Goal: Transaction & Acquisition: Obtain resource

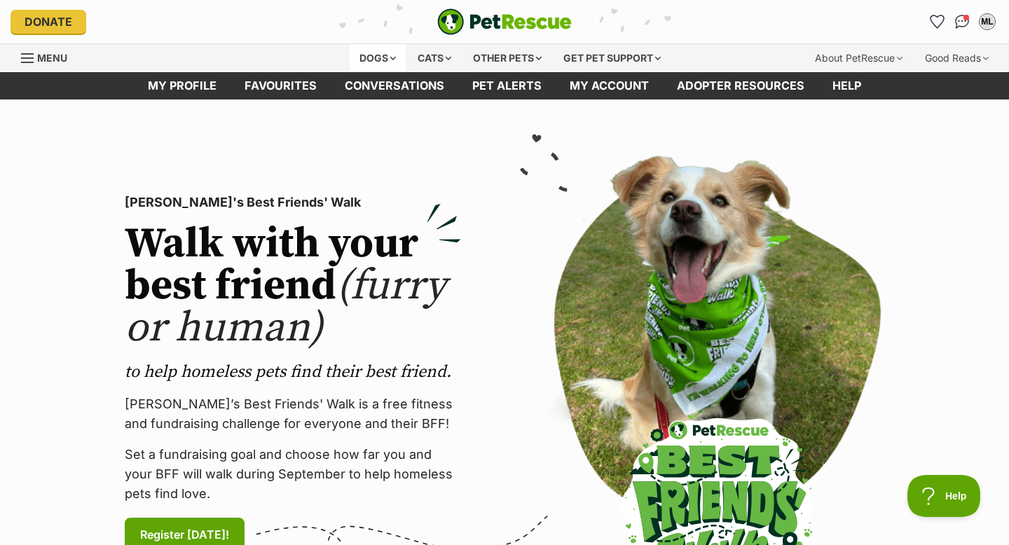
click at [376, 58] on div "Dogs" at bounding box center [378, 58] width 56 height 28
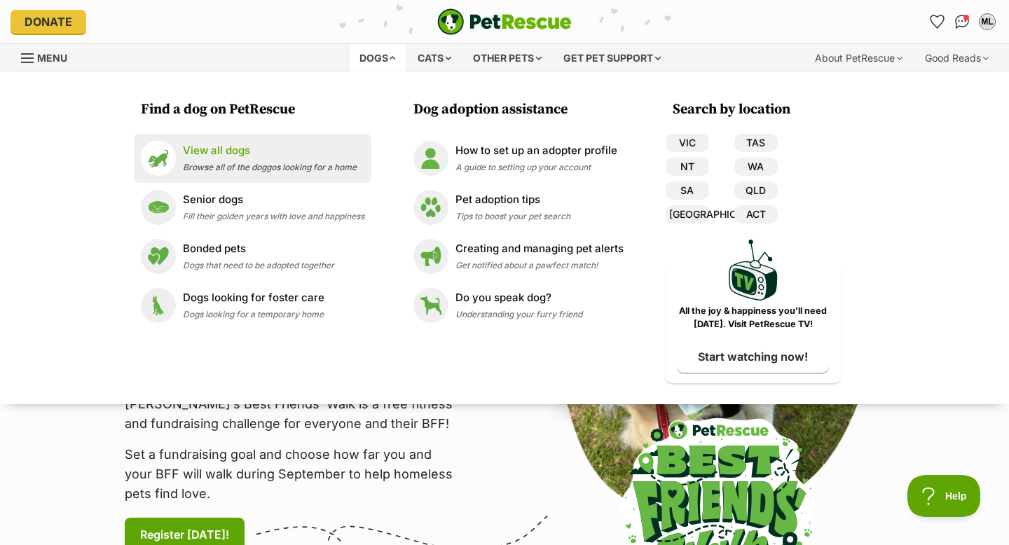
click at [256, 171] on span "Browse all of the doggos looking for a home" at bounding box center [270, 167] width 174 height 11
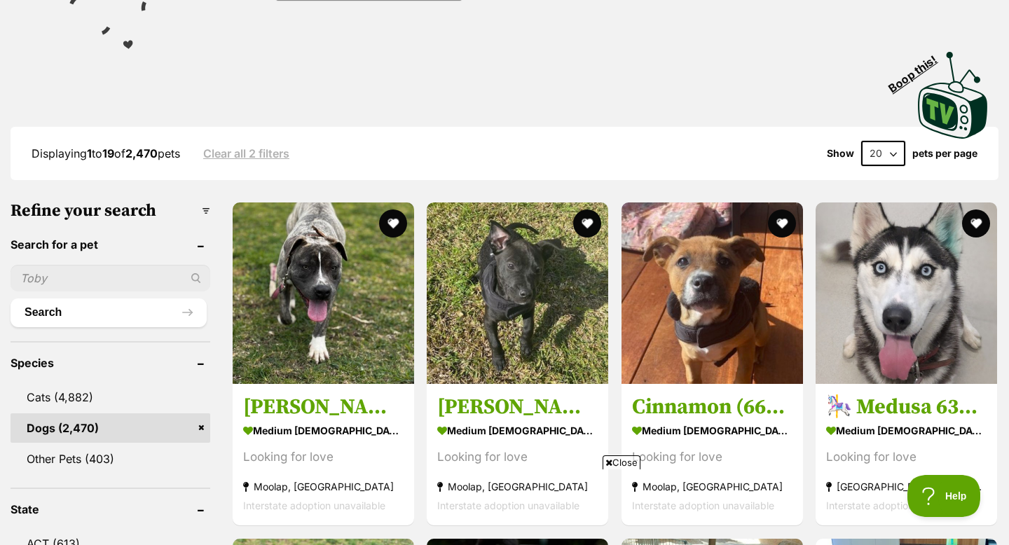
click at [125, 268] on input "text" at bounding box center [111, 278] width 200 height 27
type input "cheeky"
click at [11, 299] on button "Search" at bounding box center [109, 313] width 196 height 28
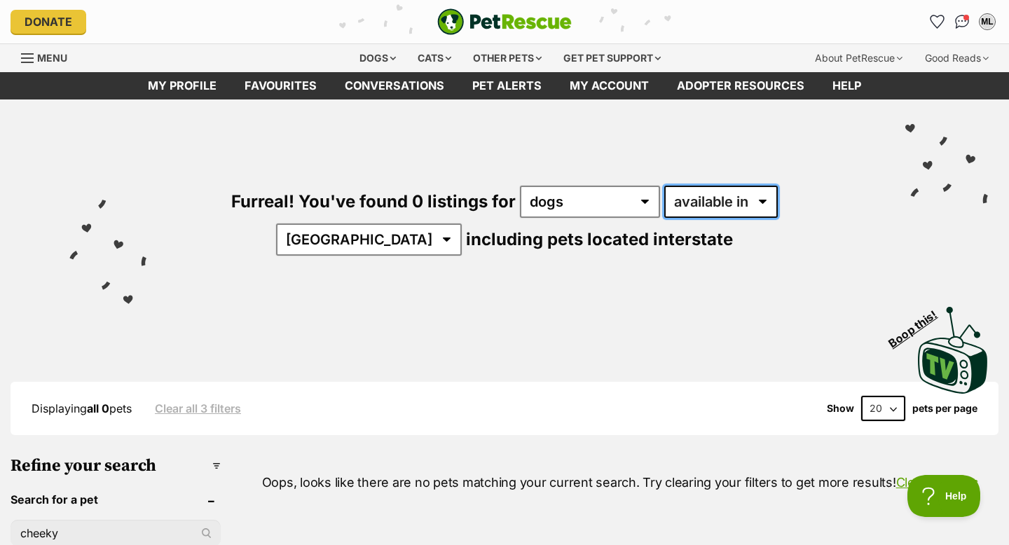
click at [665, 212] on select "available in located in" at bounding box center [722, 202] width 114 height 32
select select "disabled"
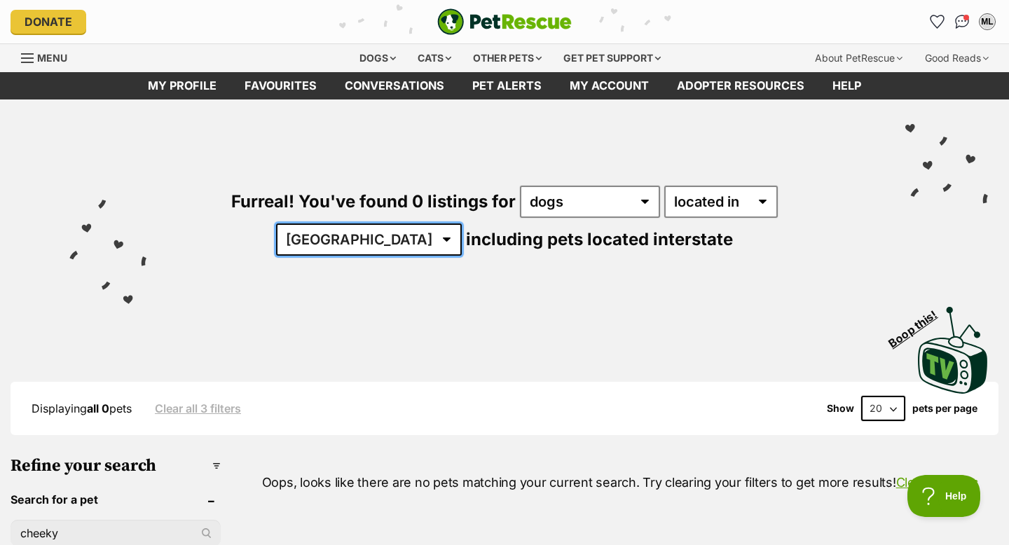
click at [462, 224] on select "[GEOGRAPHIC_DATA]" at bounding box center [369, 240] width 186 height 32
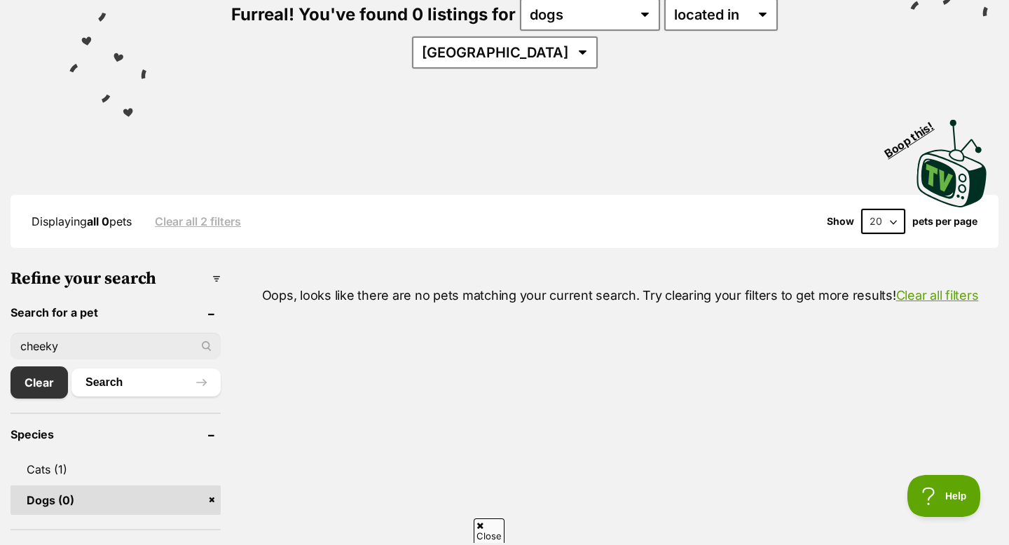
scroll to position [196, 0]
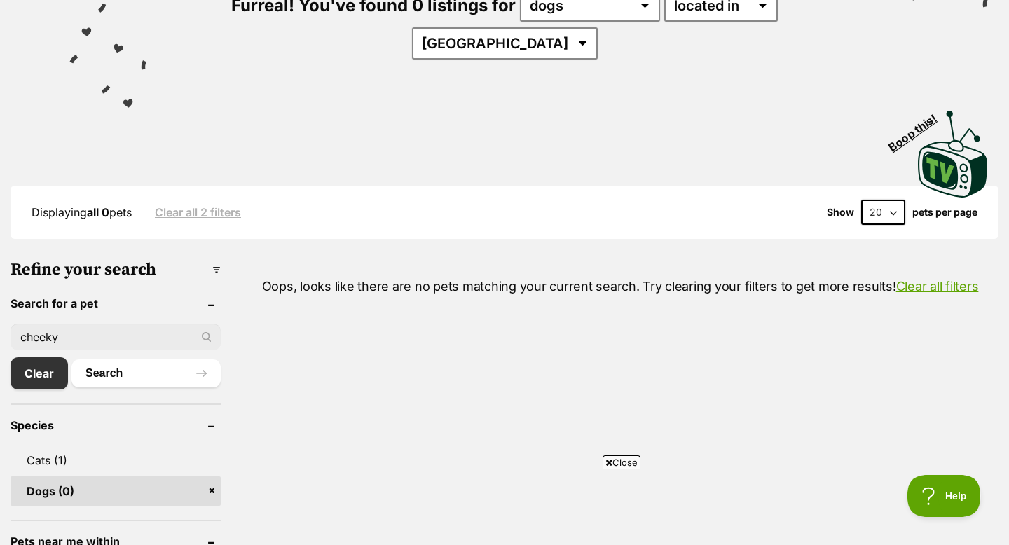
drag, startPoint x: 88, startPoint y: 302, endPoint x: 11, endPoint y: 302, distance: 77.1
click at [11, 324] on input "cheeky" at bounding box center [116, 337] width 210 height 27
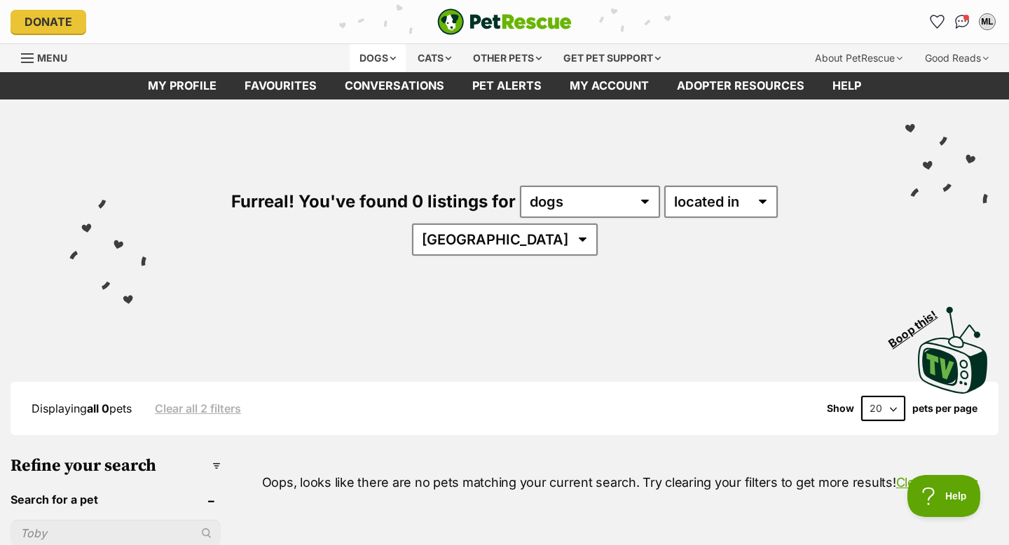
click at [362, 54] on div "Dogs" at bounding box center [378, 58] width 56 height 28
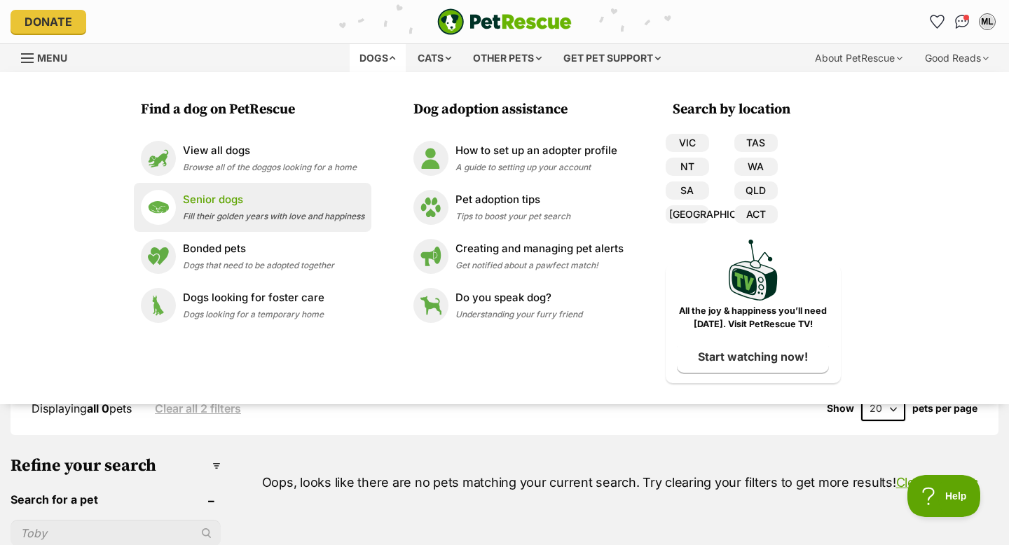
click at [269, 231] on li "Senior dogs Fill their golden years with love and happiness" at bounding box center [253, 207] width 238 height 49
click at [259, 212] on span "Fill their golden years with love and happiness" at bounding box center [274, 216] width 182 height 11
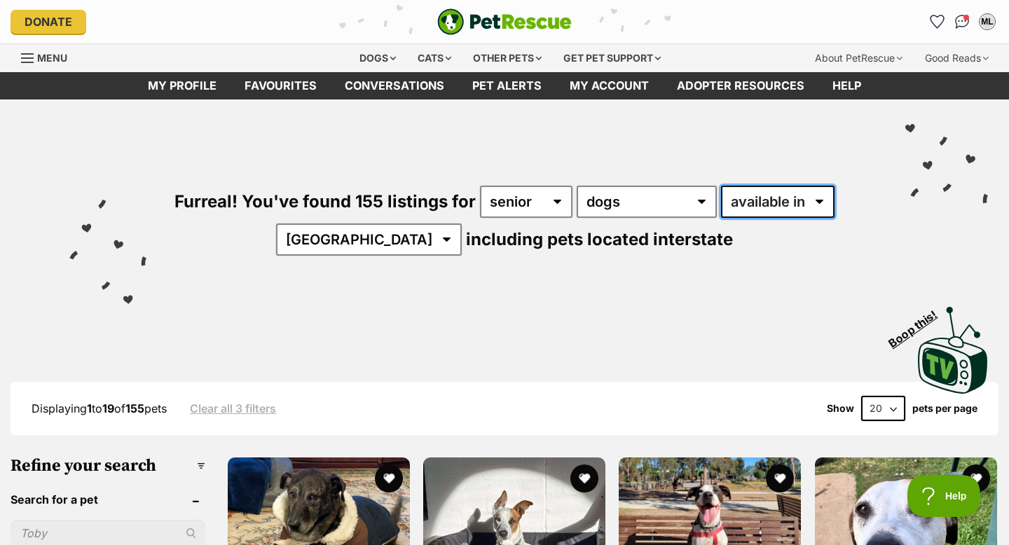
click at [810, 210] on select "available in located in" at bounding box center [778, 202] width 114 height 32
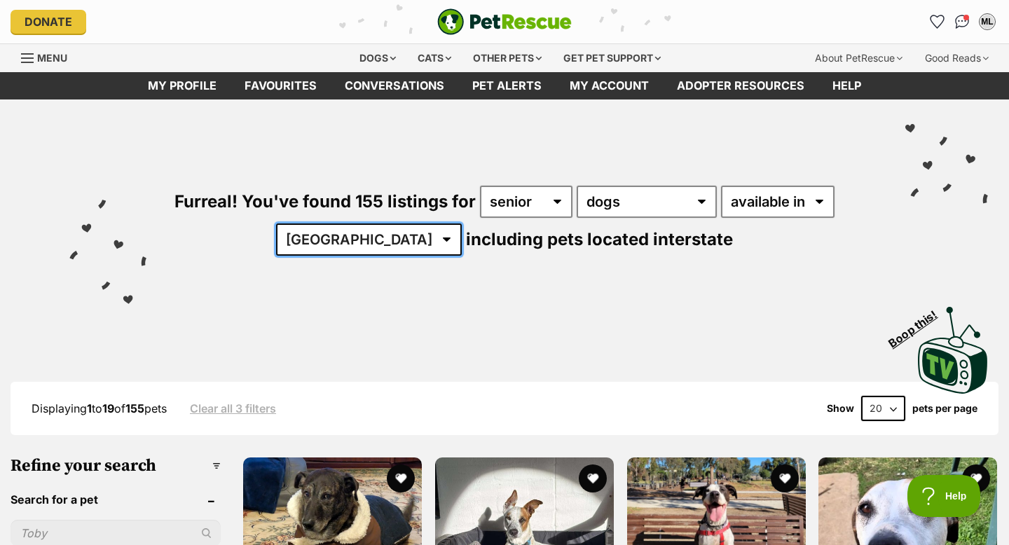
click at [389, 247] on select "Australia ACT NSW NT QLD SA TAS VIC WA" at bounding box center [369, 240] width 186 height 32
select select "[GEOGRAPHIC_DATA]"
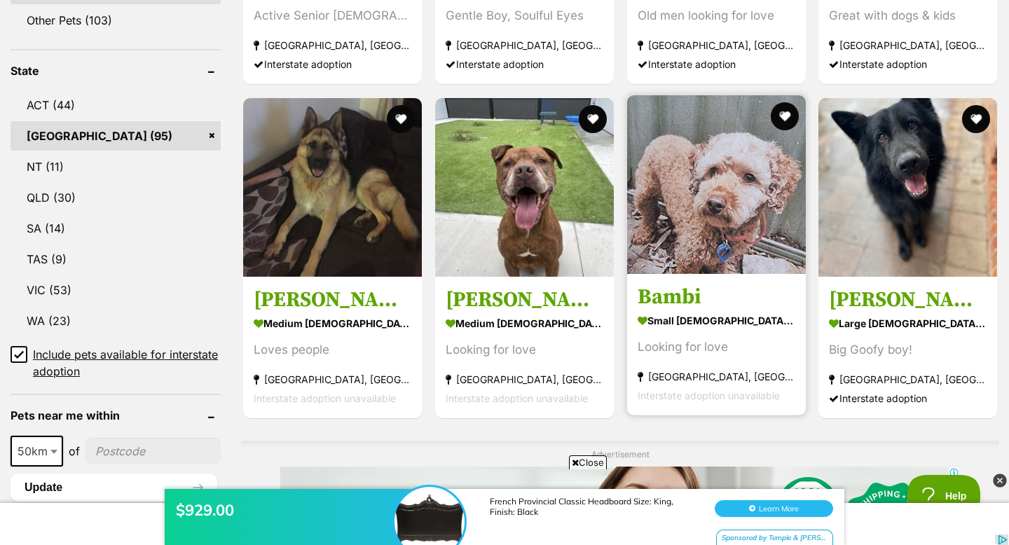
click at [716, 288] on h3 "Bambi" at bounding box center [717, 297] width 158 height 27
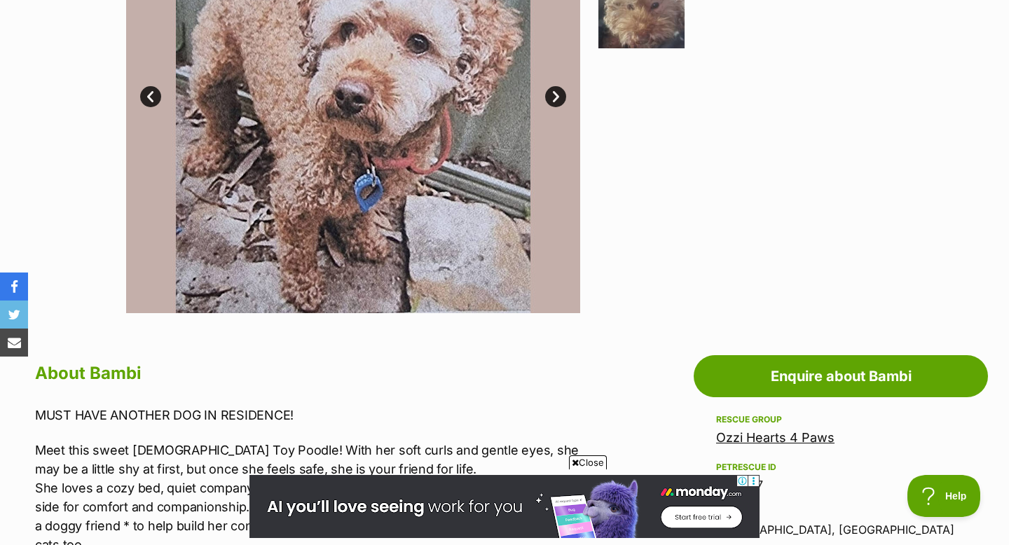
scroll to position [367, 0]
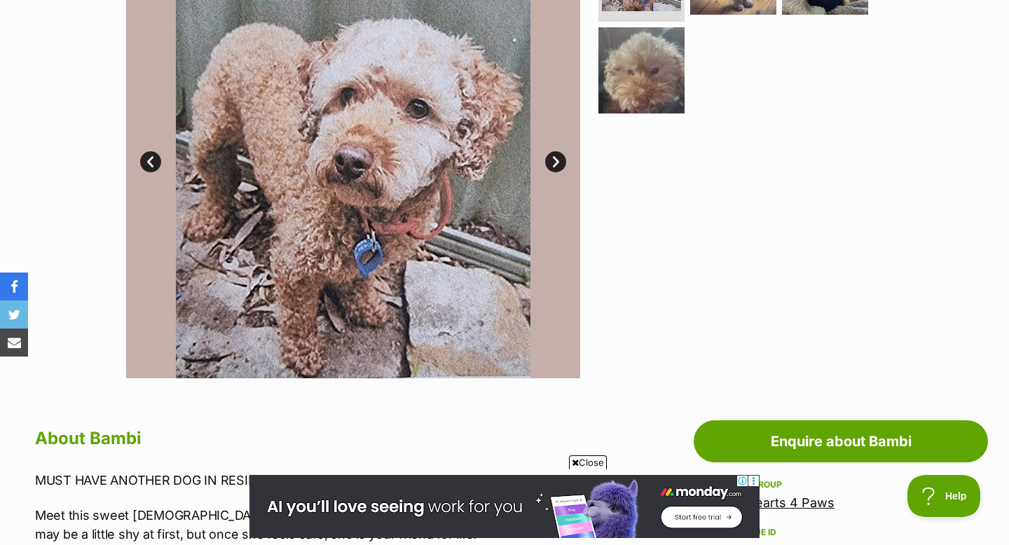
click at [557, 158] on link "Next" at bounding box center [555, 161] width 21 height 21
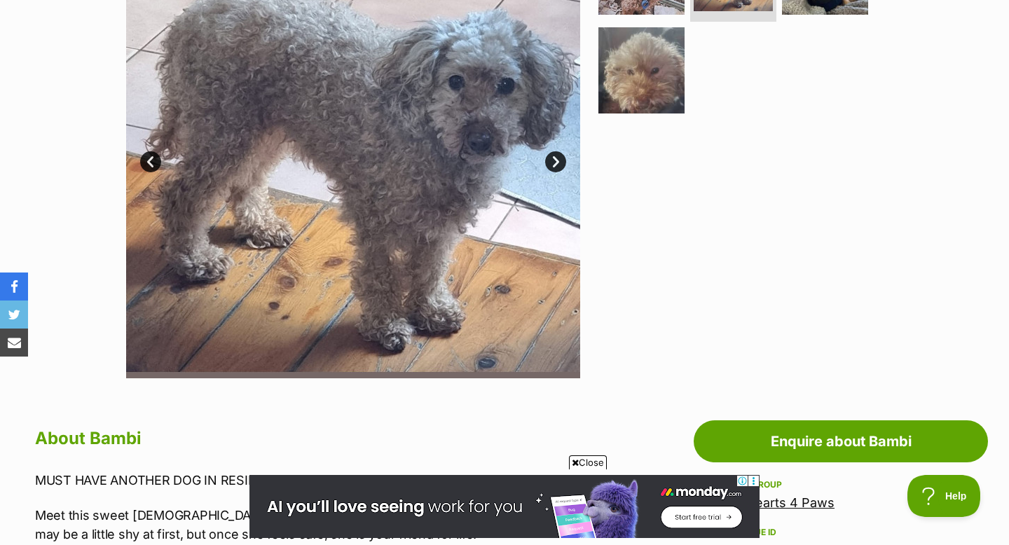
click at [557, 158] on link "Next" at bounding box center [555, 161] width 21 height 21
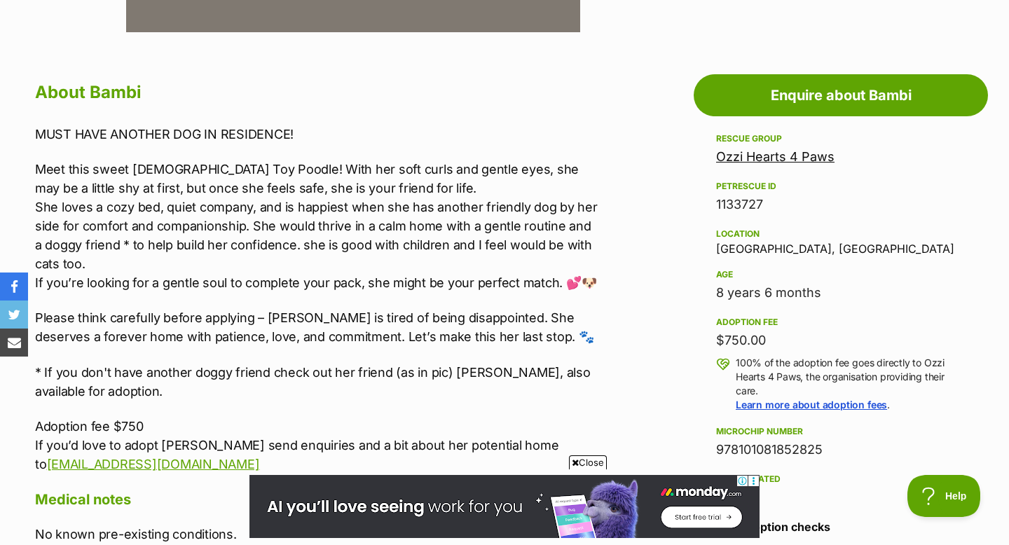
scroll to position [0, 0]
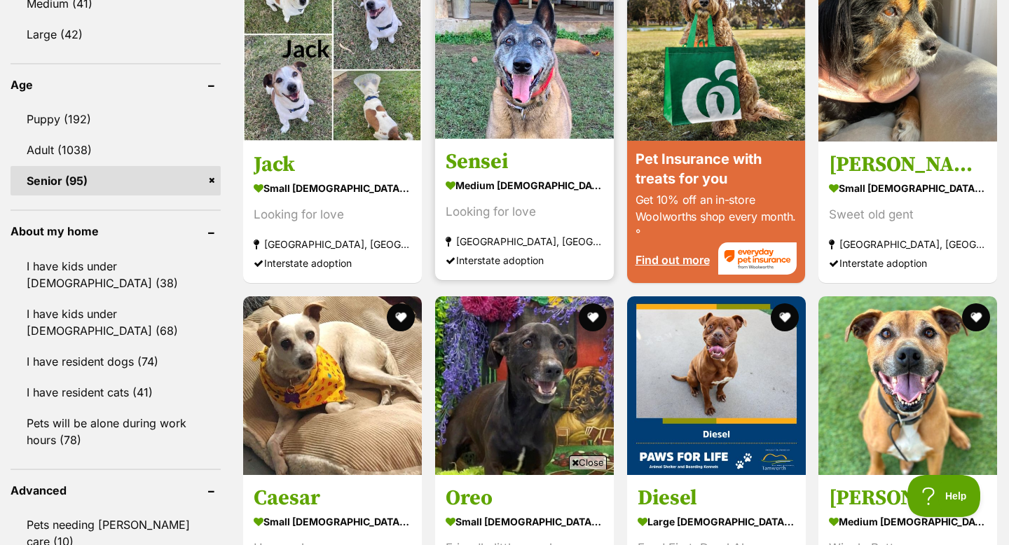
scroll to position [1448, 0]
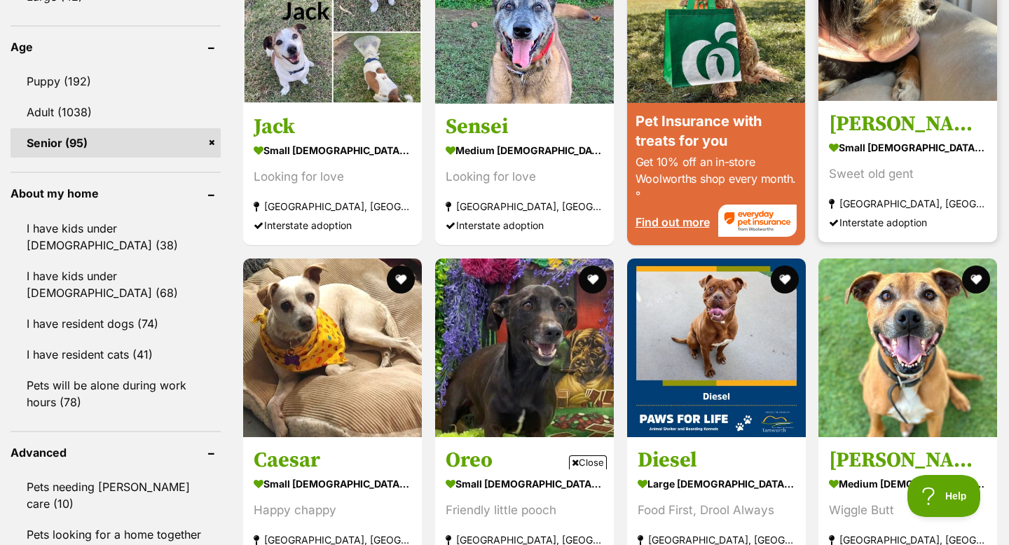
click at [855, 98] on img at bounding box center [908, 11] width 179 height 179
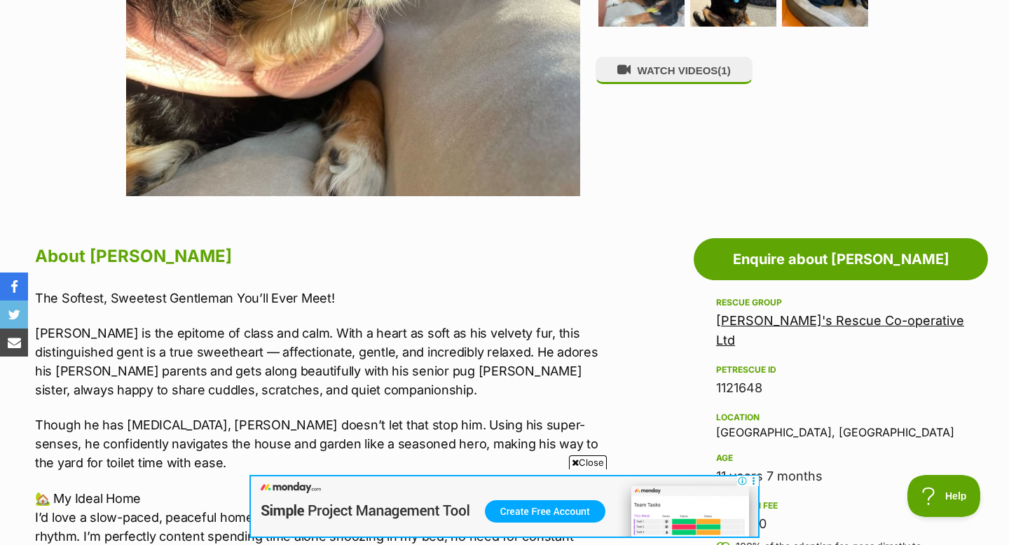
scroll to position [558, 0]
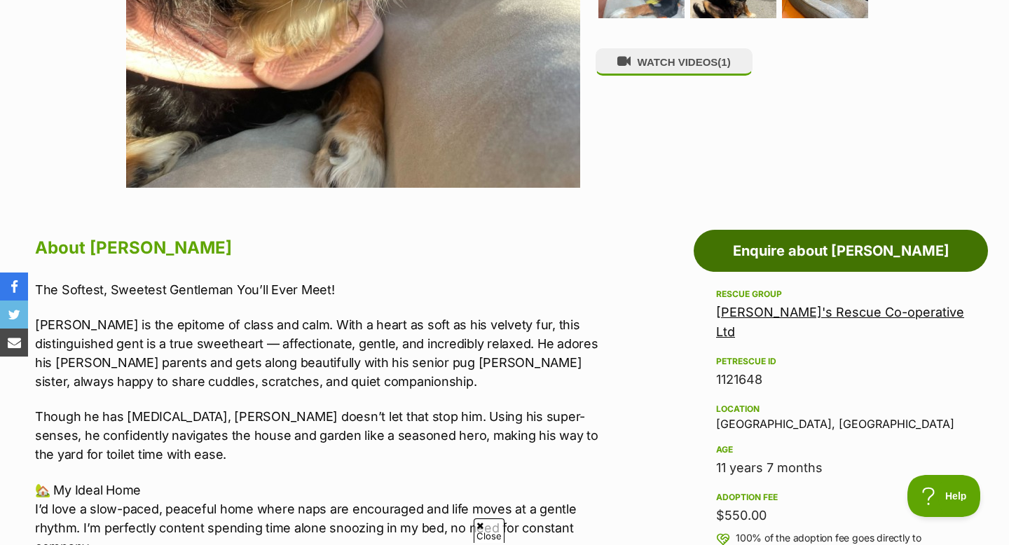
click at [765, 253] on link "Enquire about [PERSON_NAME]" at bounding box center [841, 251] width 294 height 42
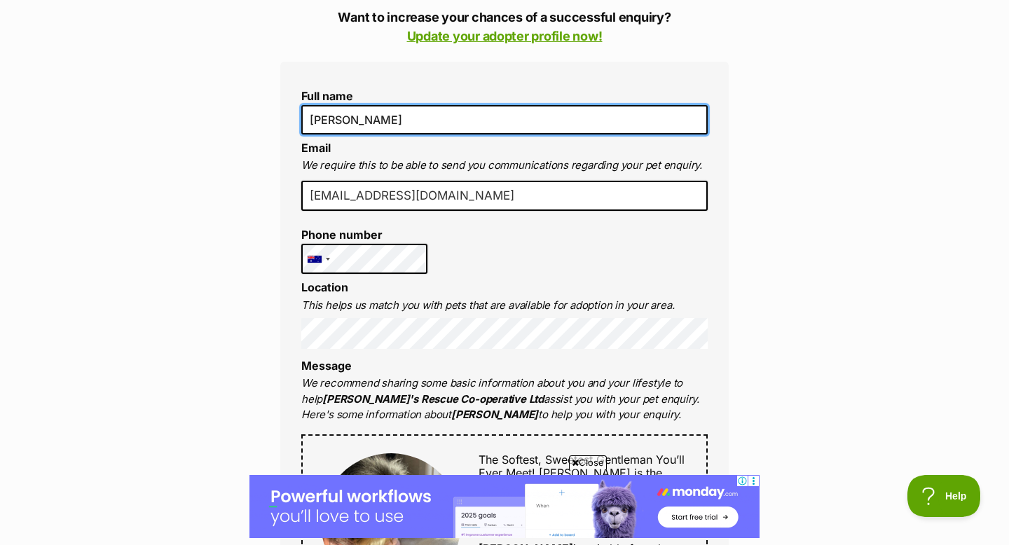
drag, startPoint x: 379, startPoint y: 116, endPoint x: 335, endPoint y: 115, distance: 43.5
click at [335, 115] on input "[PERSON_NAME]" at bounding box center [504, 119] width 407 height 29
type input "[PERSON_NAME]"
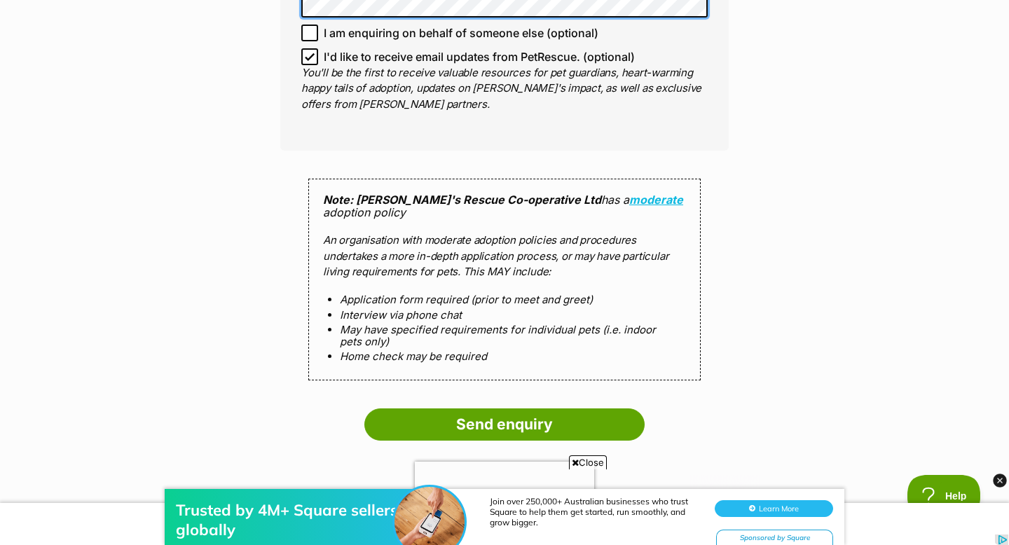
scroll to position [1199, 0]
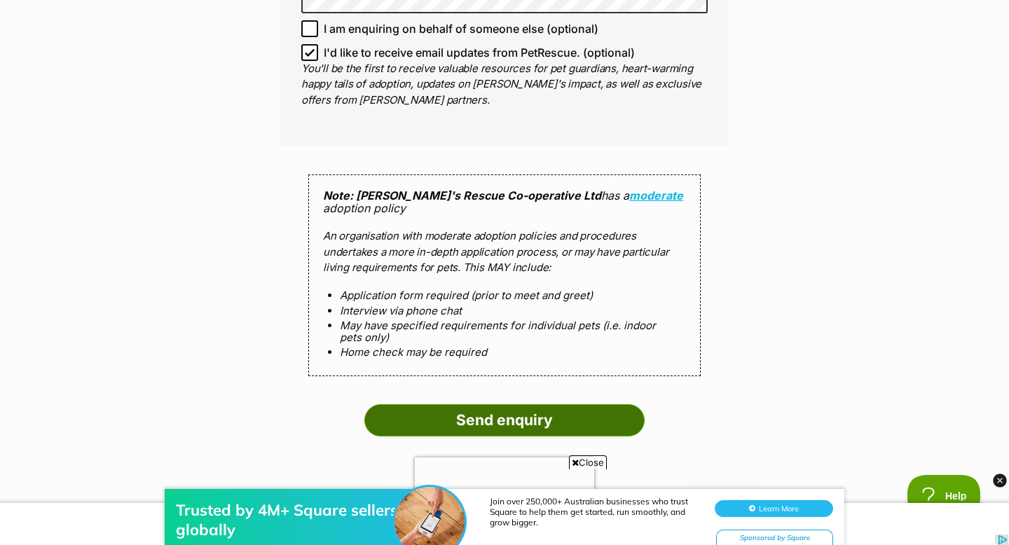
click at [599, 421] on input "Send enquiry" at bounding box center [505, 420] width 280 height 32
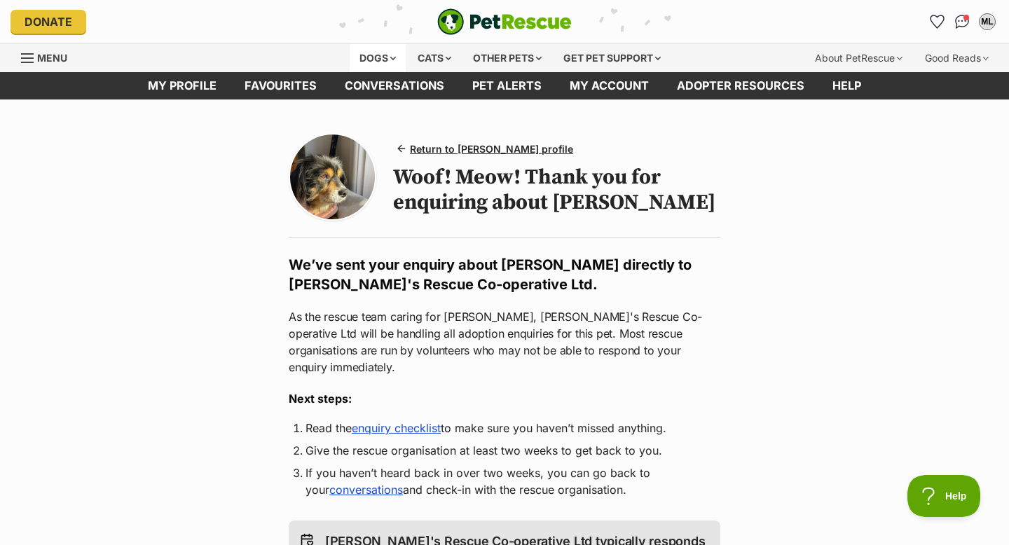
click at [381, 55] on div "Dogs" at bounding box center [378, 58] width 56 height 28
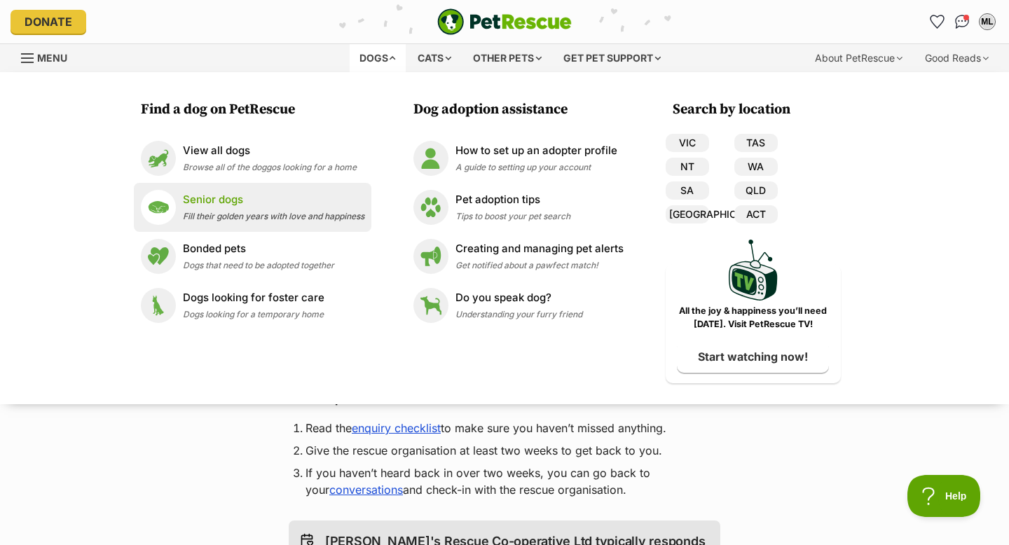
click at [219, 215] on span "Fill their golden years with love and happiness" at bounding box center [274, 216] width 182 height 11
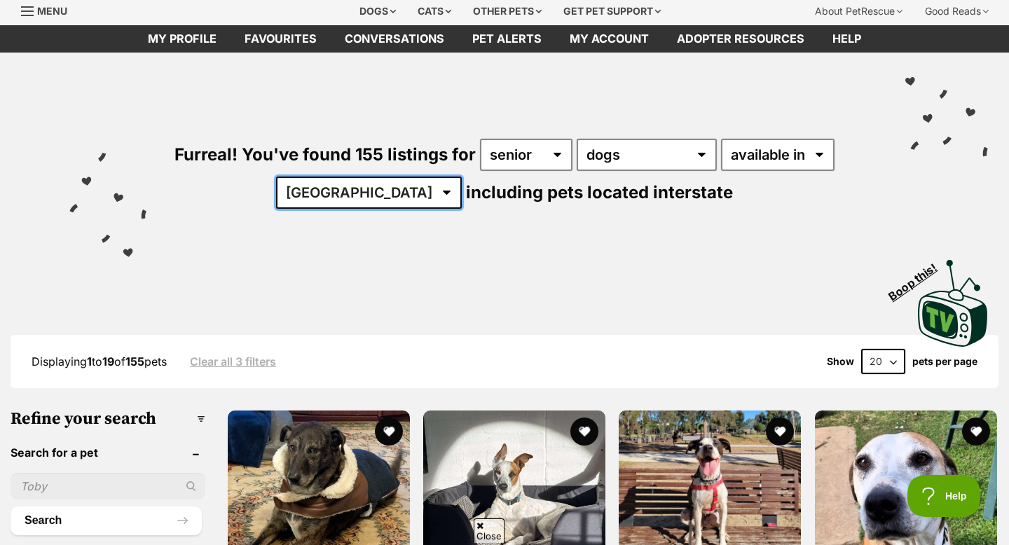
click at [379, 196] on select "Australia ACT NSW NT QLD SA TAS VIC WA" at bounding box center [369, 193] width 186 height 32
select select "NSW"
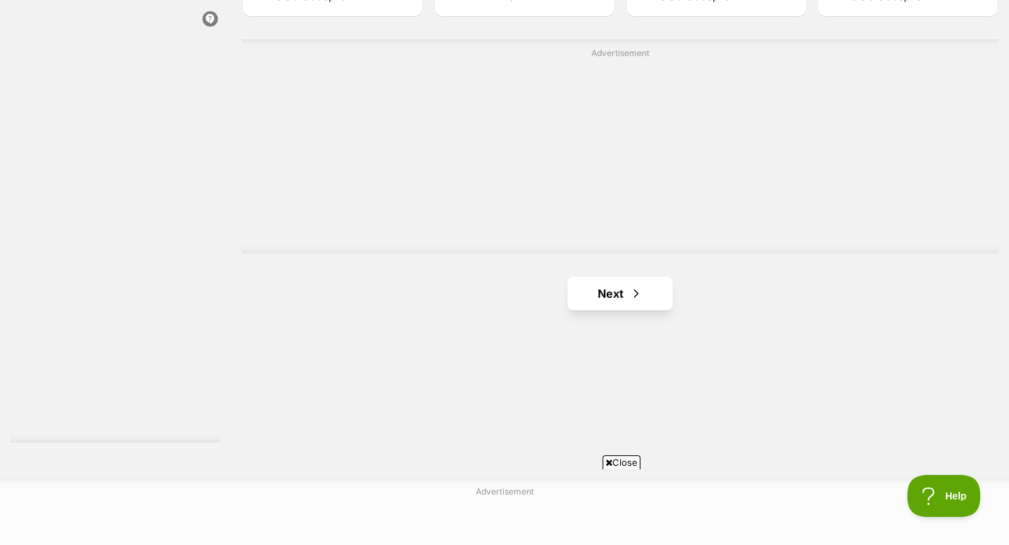
scroll to position [2491, 0]
click at [600, 291] on link "Next" at bounding box center [620, 290] width 105 height 34
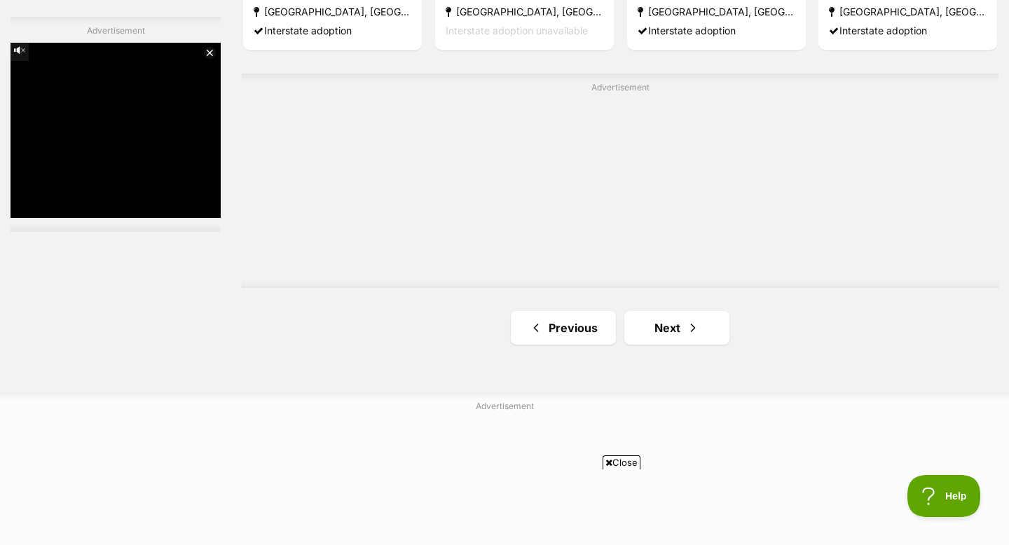
scroll to position [2474, 0]
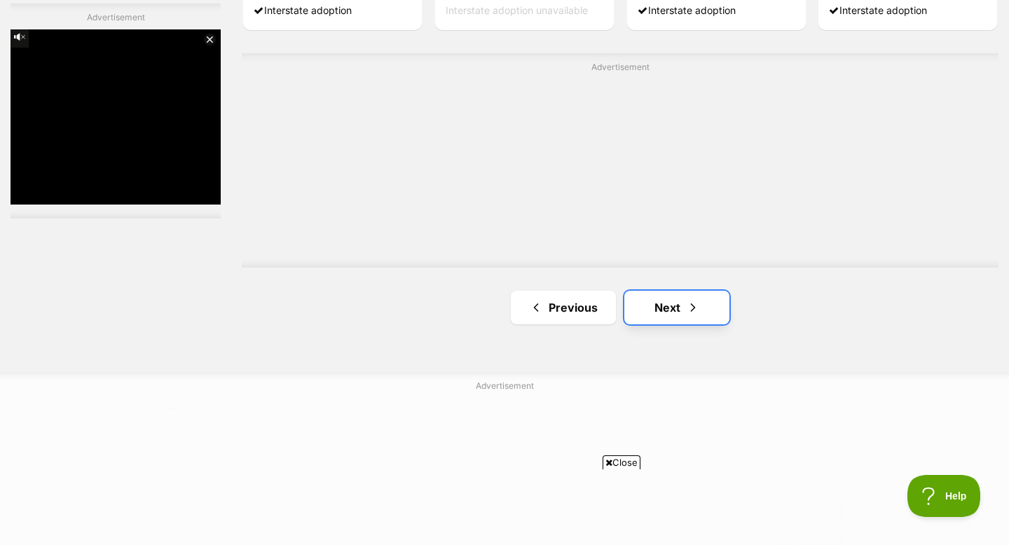
click at [669, 318] on link "Next" at bounding box center [677, 308] width 105 height 34
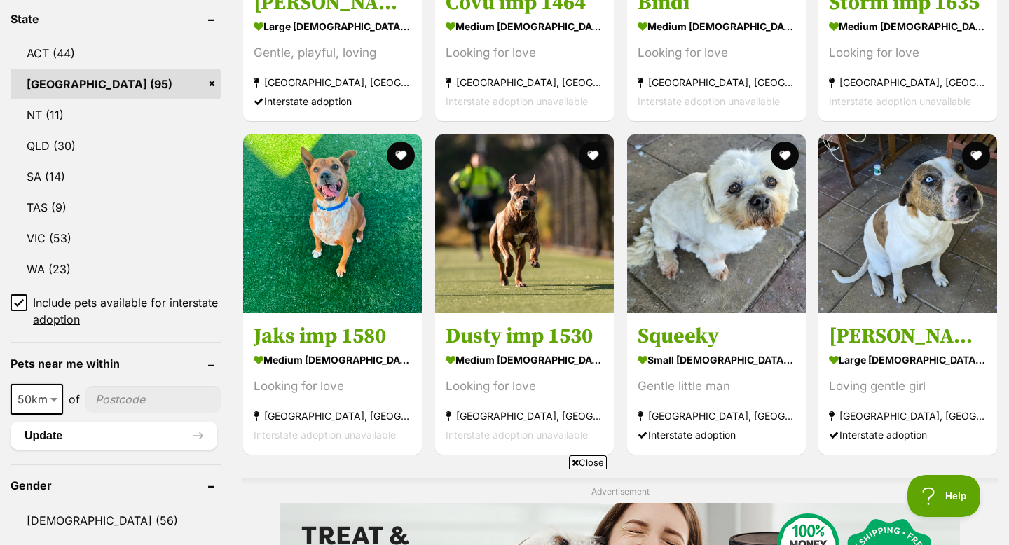
scroll to position [744, 0]
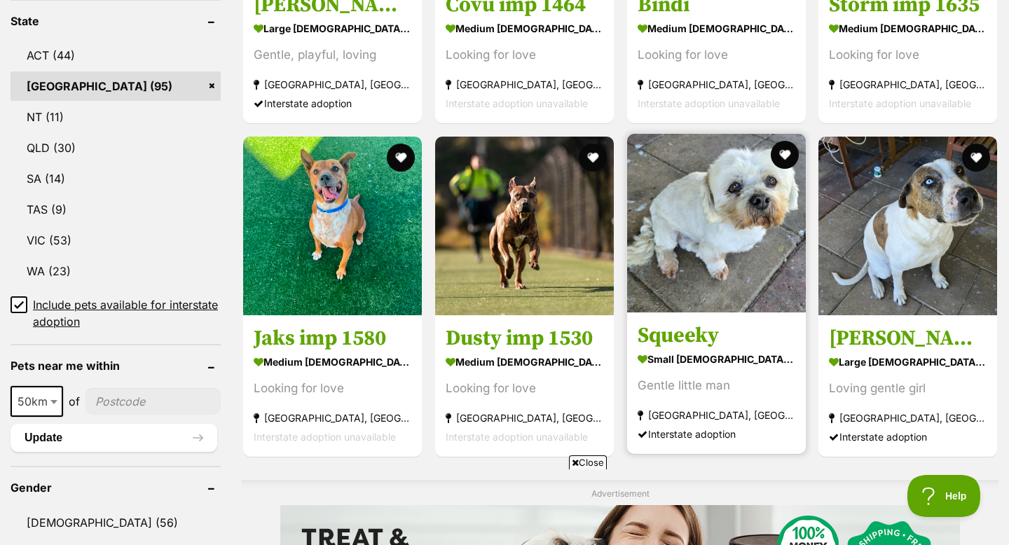
click at [699, 288] on img at bounding box center [716, 223] width 179 height 179
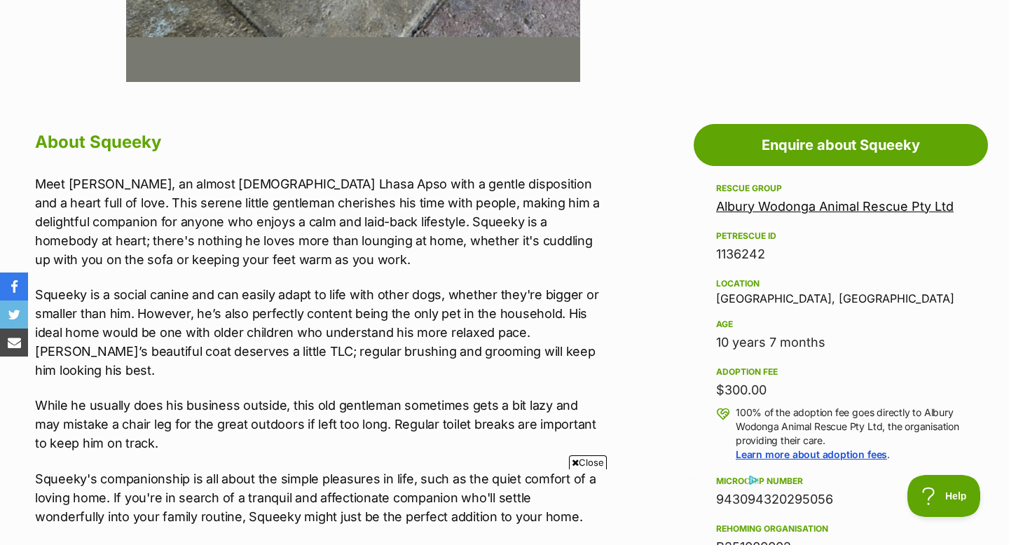
click at [589, 459] on span "Close" at bounding box center [588, 463] width 38 height 14
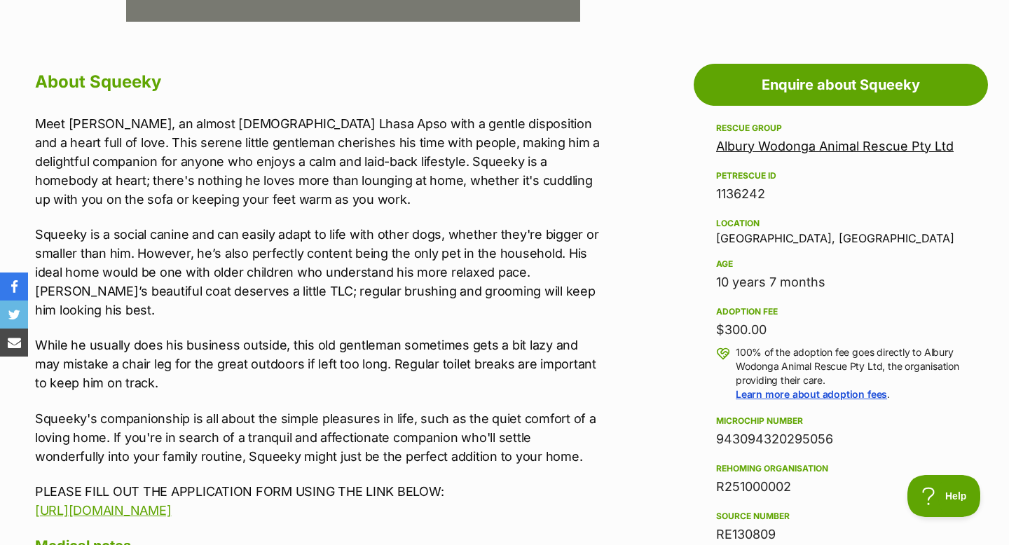
scroll to position [743, 0]
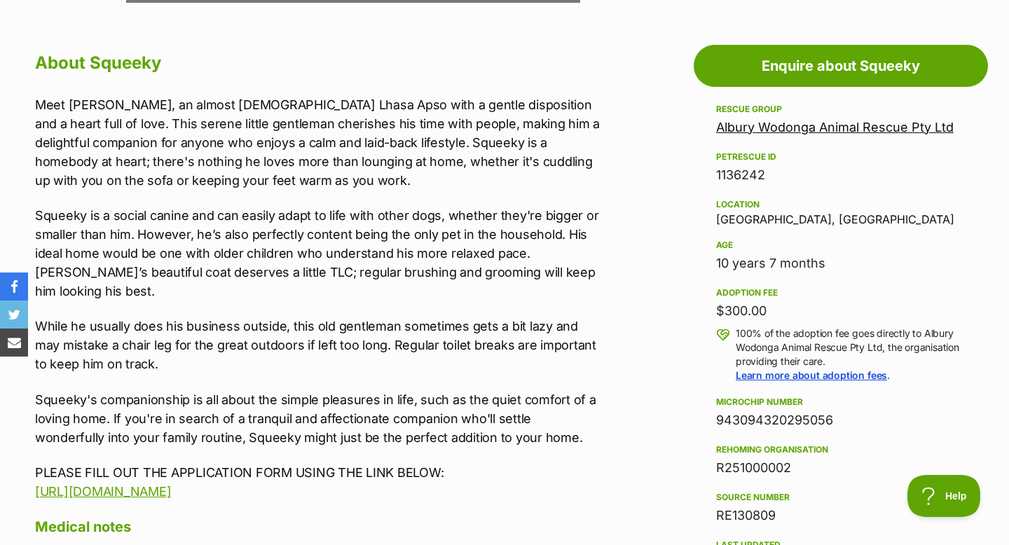
click at [840, 132] on link "Albury Wodonga Animal Rescue Pty Ltd" at bounding box center [835, 127] width 238 height 15
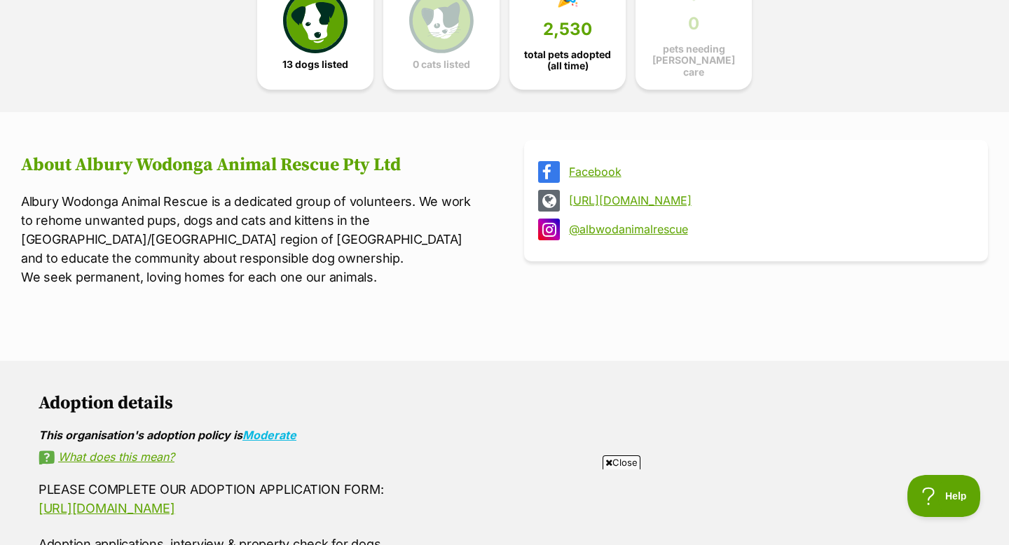
scroll to position [423, 0]
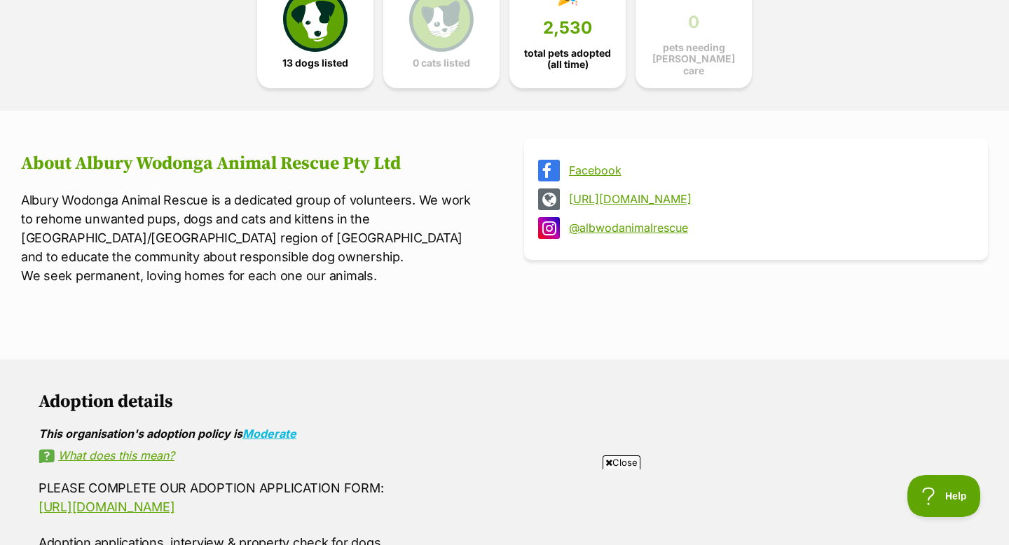
click at [593, 164] on link "Facebook" at bounding box center [769, 170] width 400 height 13
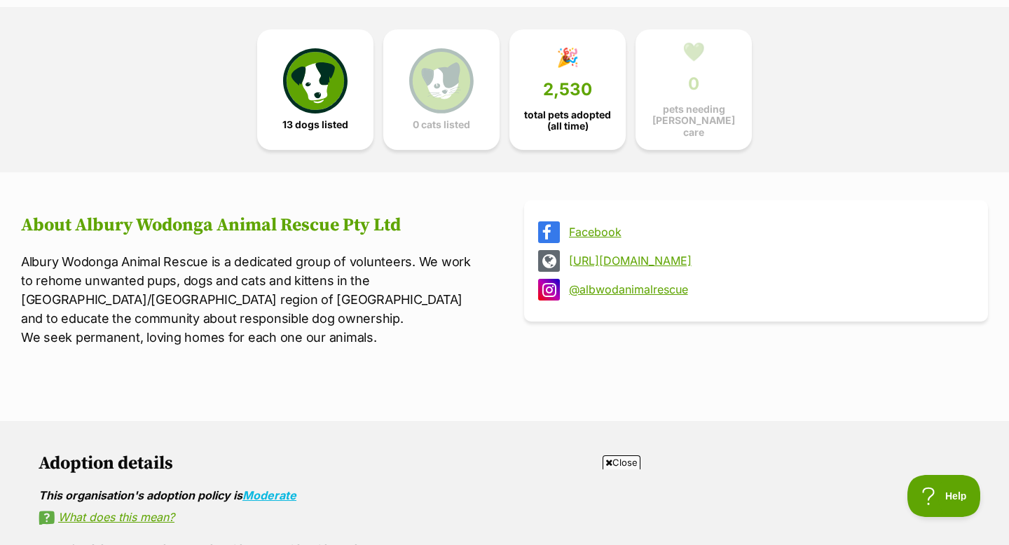
scroll to position [461, 0]
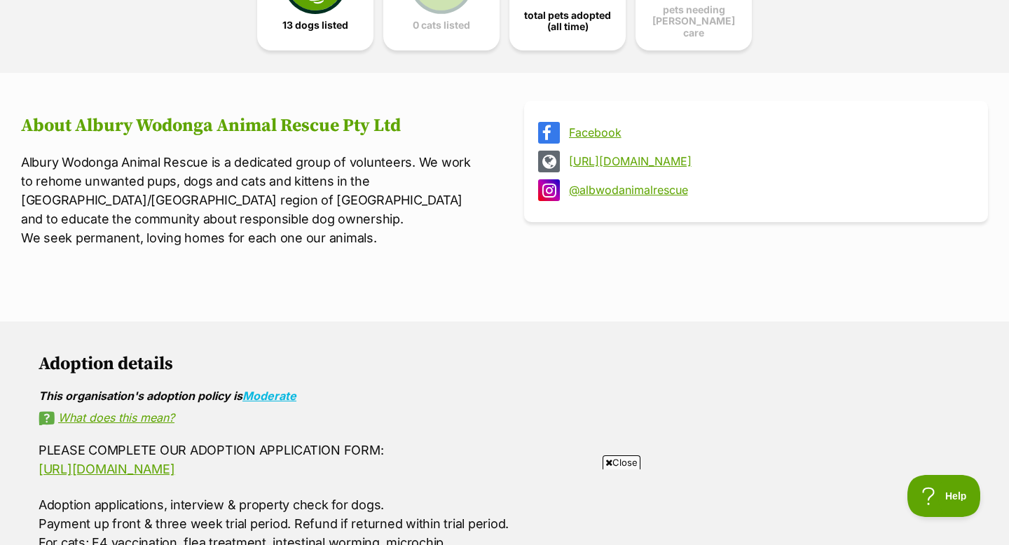
click at [582, 126] on link "Facebook" at bounding box center [769, 132] width 400 height 13
click at [627, 166] on div "[URL][DOMAIN_NAME]" at bounding box center [756, 162] width 436 height 22
click at [625, 155] on link "[URL][DOMAIN_NAME]" at bounding box center [769, 161] width 400 height 13
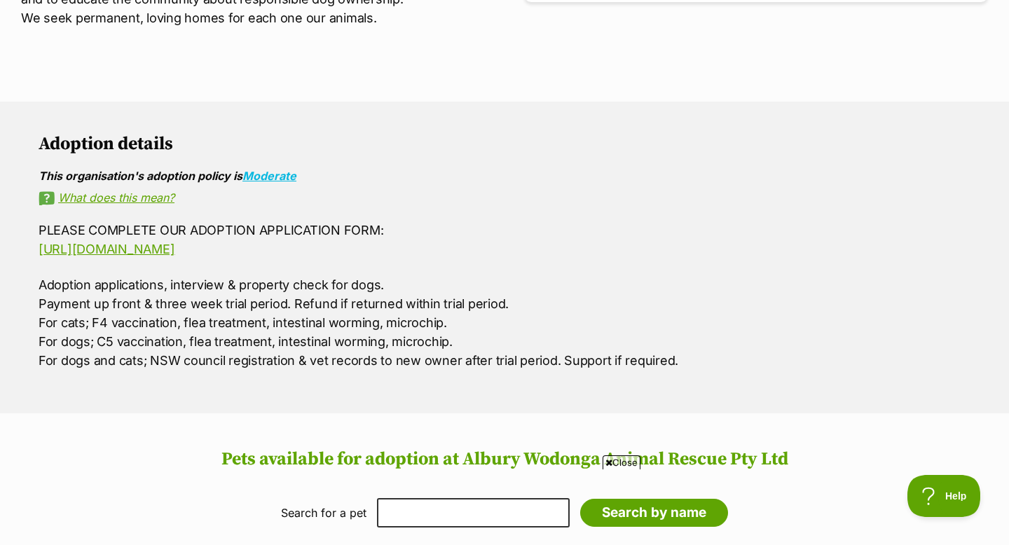
scroll to position [693, 0]
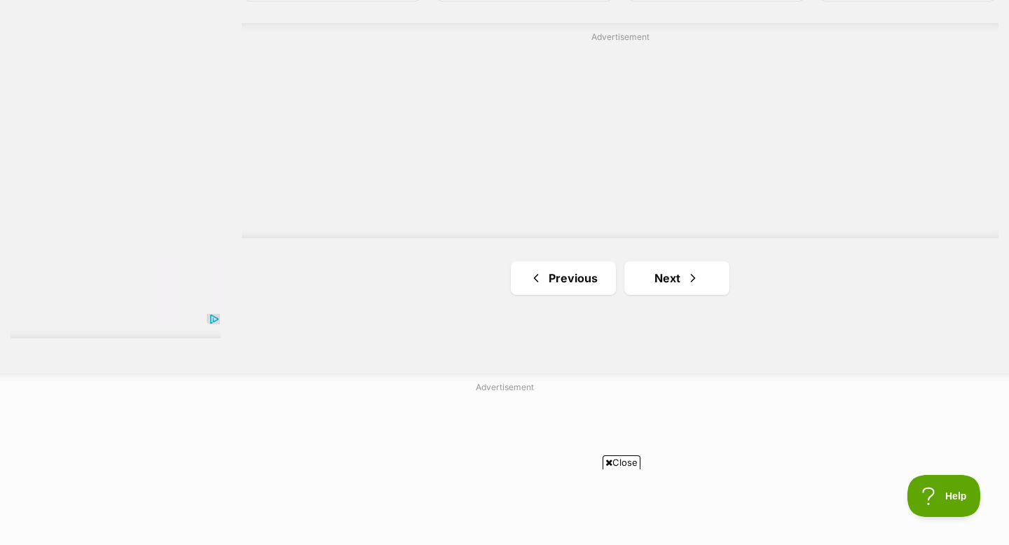
scroll to position [2627, 0]
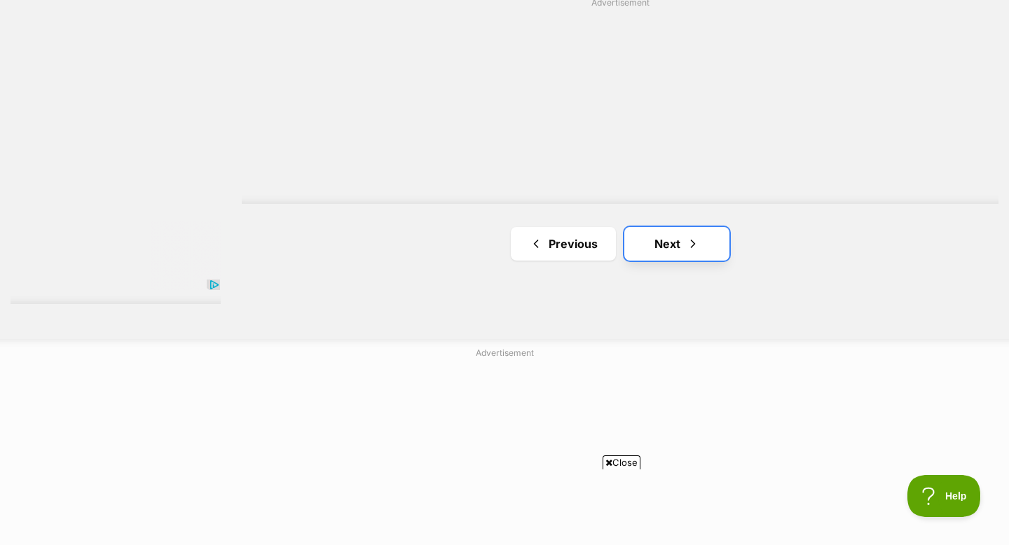
click at [688, 250] on span "Next page" at bounding box center [693, 244] width 14 height 17
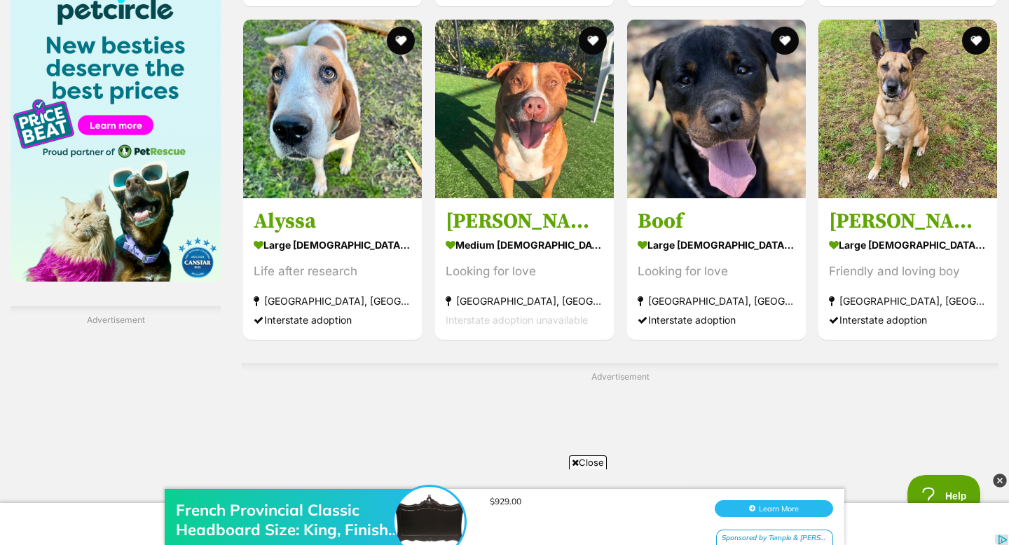
scroll to position [2165, 0]
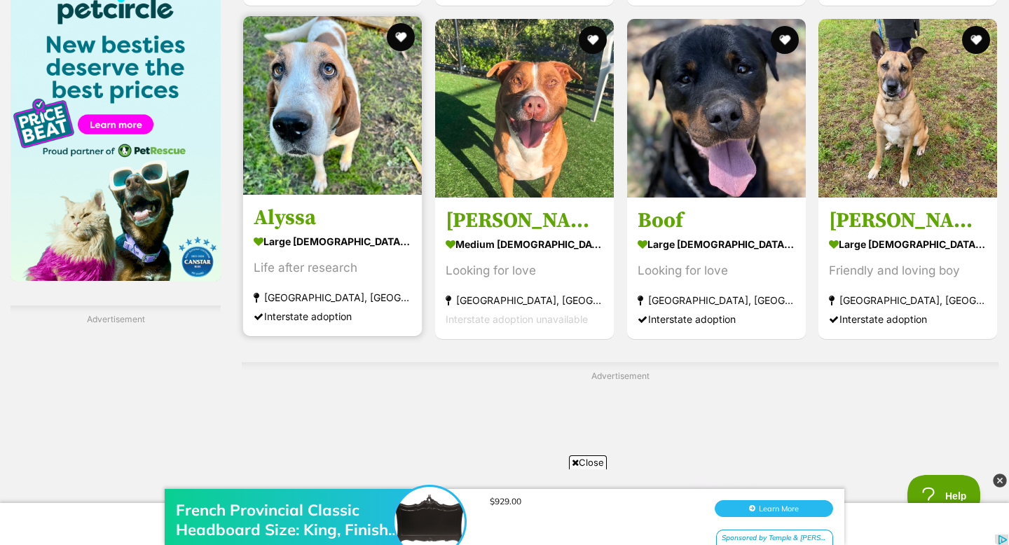
click at [344, 212] on h3 "Alyssa" at bounding box center [333, 218] width 158 height 27
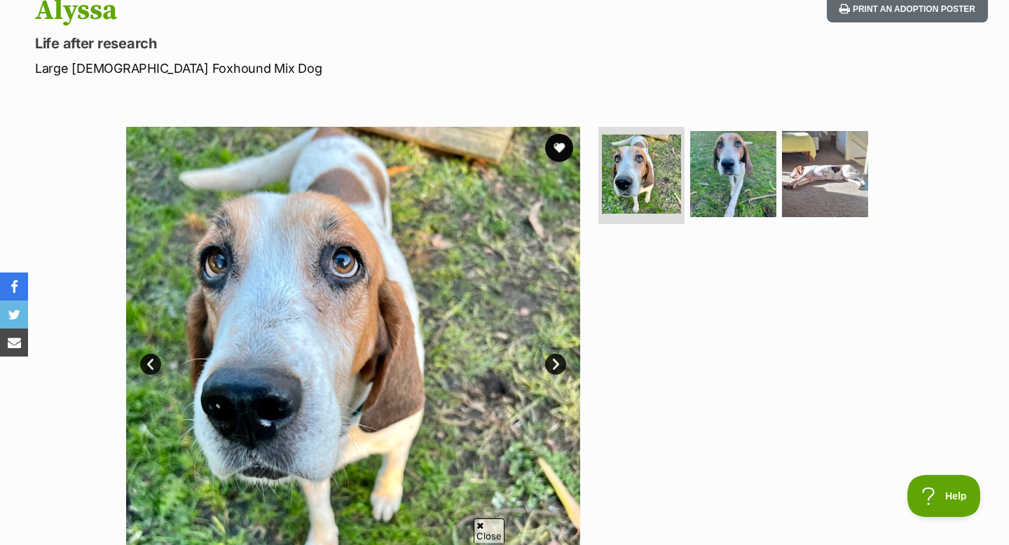
click at [557, 356] on link "Next" at bounding box center [555, 364] width 21 height 21
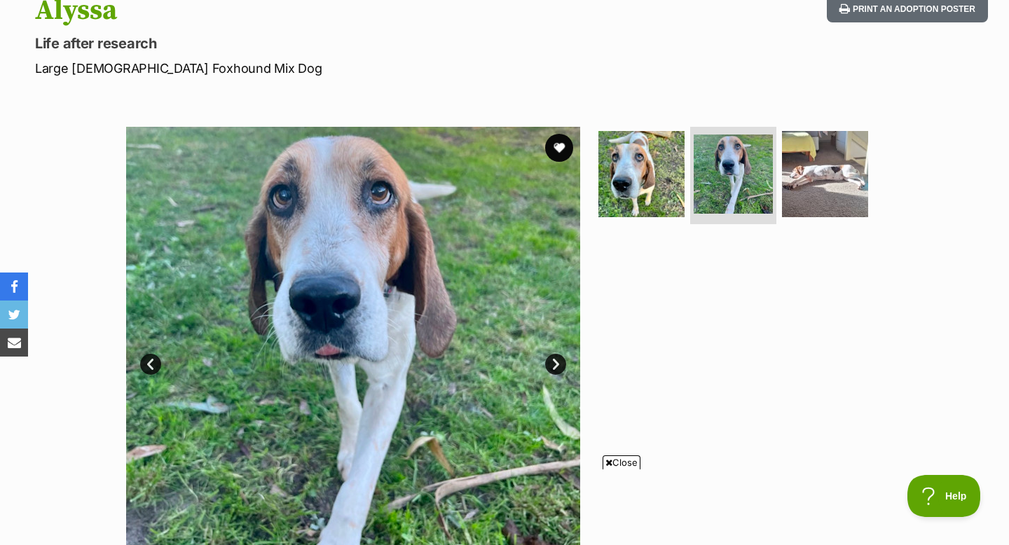
click at [557, 356] on link "Next" at bounding box center [555, 364] width 21 height 21
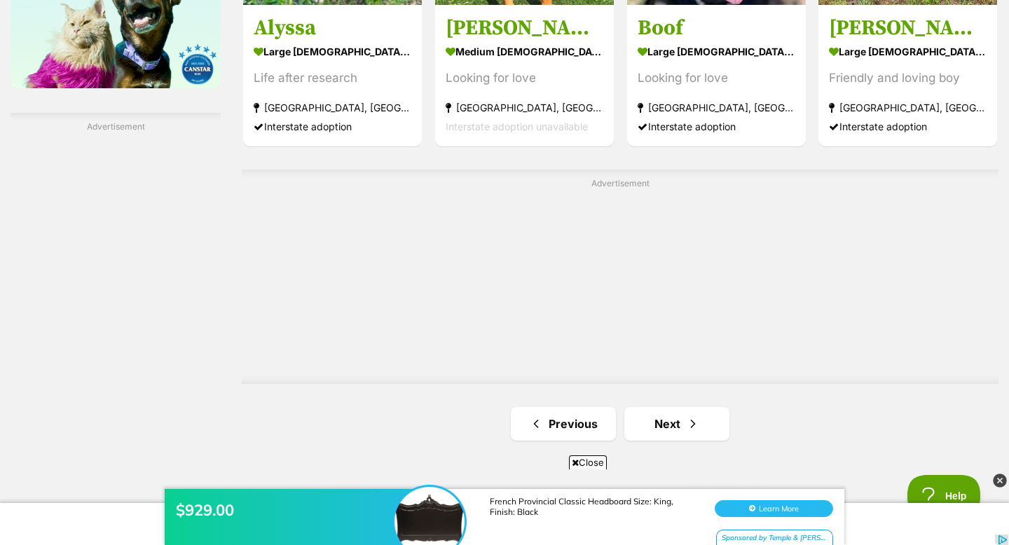
scroll to position [2380, 0]
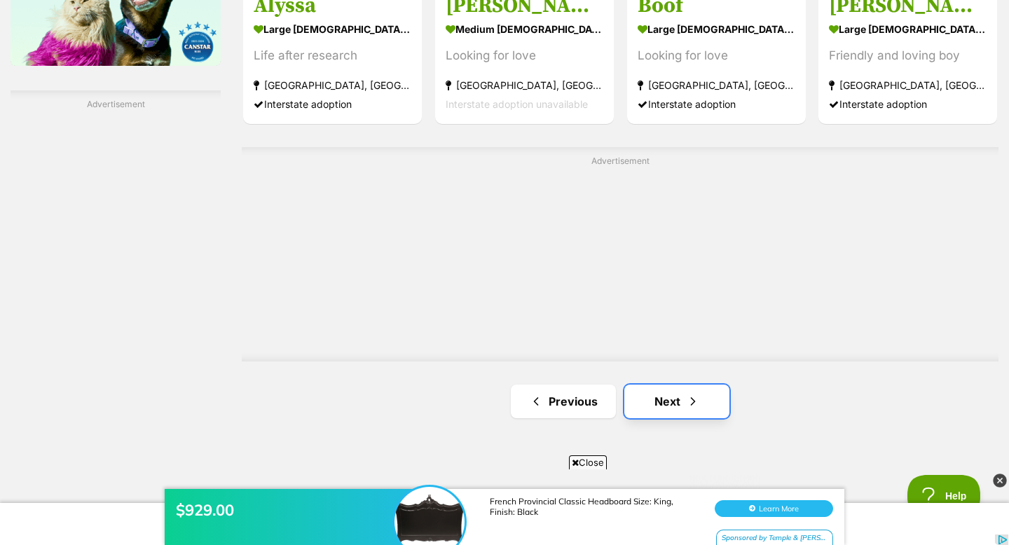
click at [644, 405] on link "Next" at bounding box center [677, 402] width 105 height 34
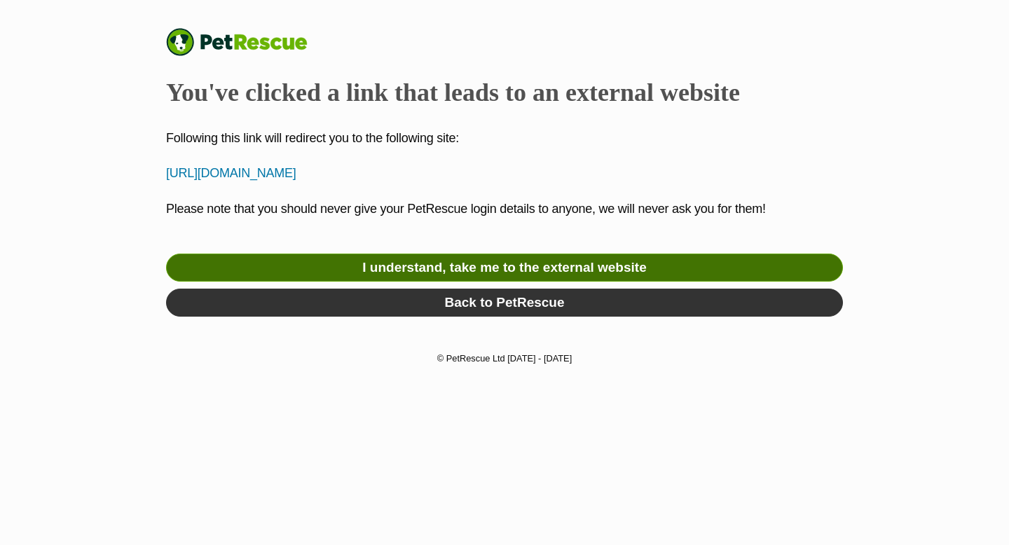
click at [525, 273] on link "I understand, take me to the external website" at bounding box center [504, 268] width 677 height 28
